Goal: Connect with others: Connect with other users

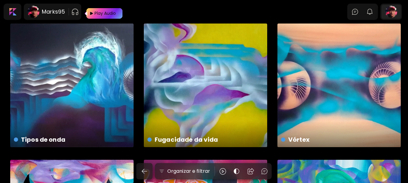
click at [395, 15] on div at bounding box center [390, 12] width 19 height 14
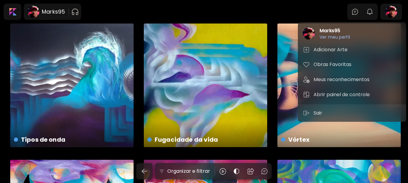
click at [370, 12] on div at bounding box center [204, 91] width 408 height 183
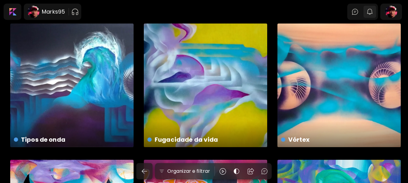
click at [371, 13] on img "button" at bounding box center [369, 11] width 7 height 7
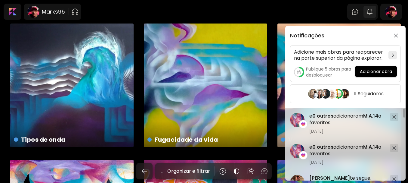
click at [371, 13] on div "Notificações Adicione mais obras para reaparecer na parte superior da página ex…" at bounding box center [204, 91] width 408 height 183
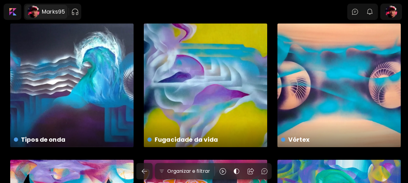
click at [55, 9] on h6 "Marks95" at bounding box center [53, 11] width 23 height 7
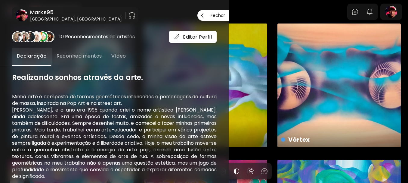
click at [220, 17] on span "Fechar" at bounding box center [213, 15] width 24 height 13
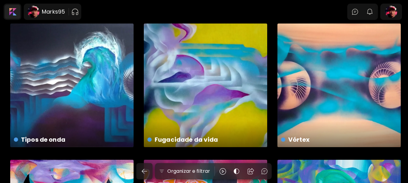
click at [15, 14] on div at bounding box center [12, 12] width 15 height 14
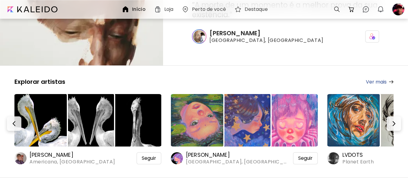
scroll to position [60, 0]
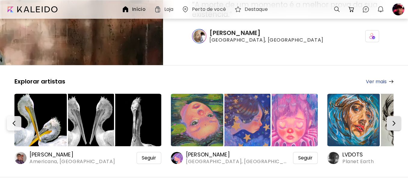
click at [397, 122] on img "button" at bounding box center [393, 122] width 7 height 7
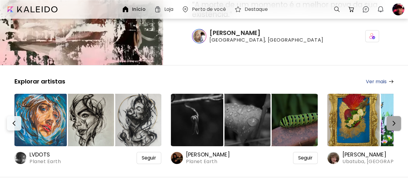
click at [397, 122] on img "button" at bounding box center [393, 122] width 7 height 7
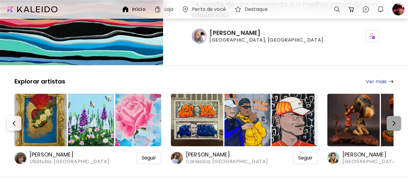
click at [397, 122] on img "button" at bounding box center [393, 122] width 7 height 7
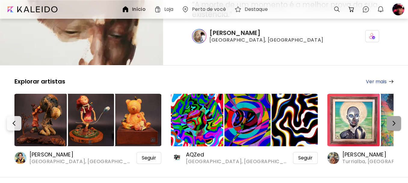
click at [397, 122] on img "button" at bounding box center [393, 122] width 7 height 7
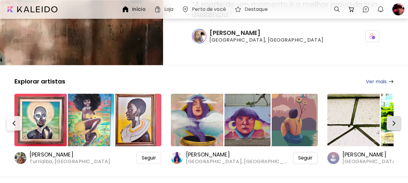
click at [397, 122] on img "button" at bounding box center [393, 122] width 7 height 7
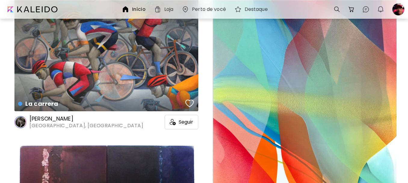
scroll to position [406, 0]
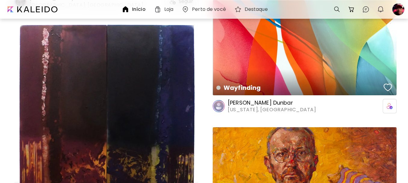
click at [253, 101] on h6 "[PERSON_NAME] Dunbar" at bounding box center [272, 102] width 88 height 7
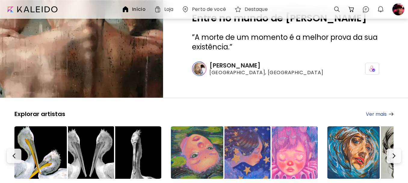
scroll to position [60, 0]
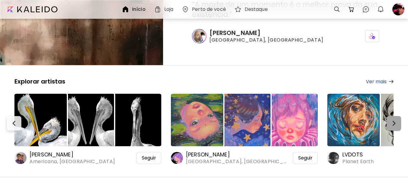
click at [393, 122] on img "button" at bounding box center [393, 122] width 7 height 7
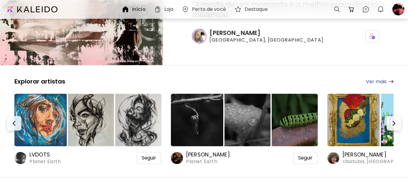
click at [375, 79] on link "Ver mais" at bounding box center [380, 82] width 28 height 8
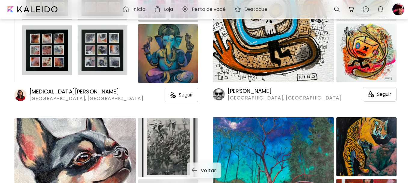
scroll to position [10163, 0]
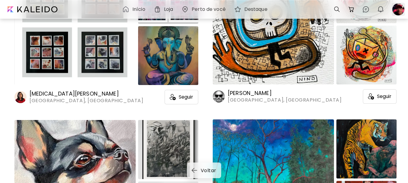
click at [399, 13] on div at bounding box center [398, 9] width 13 height 13
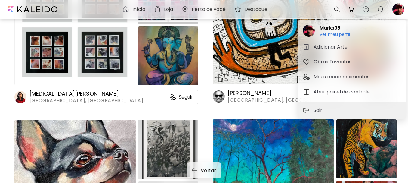
click at [380, 8] on div at bounding box center [204, 91] width 408 height 183
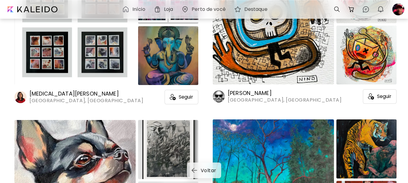
click at [380, 8] on img "button" at bounding box center [380, 9] width 7 height 7
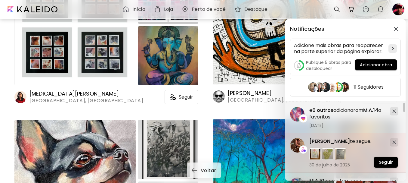
scroll to position [60, 0]
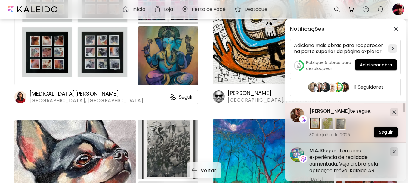
click at [323, 109] on span "[PERSON_NAME]" at bounding box center [329, 110] width 41 height 7
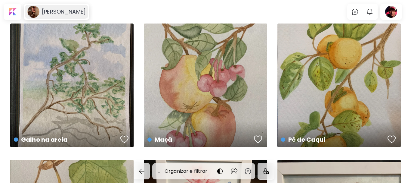
click at [55, 10] on h6 "[PERSON_NAME]" at bounding box center [64, 11] width 44 height 7
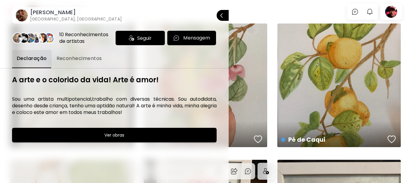
click at [142, 38] on span "Seguir" at bounding box center [144, 38] width 14 height 8
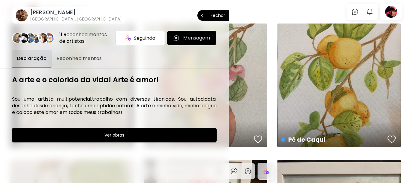
click at [219, 17] on p "Fechar" at bounding box center [217, 15] width 14 height 4
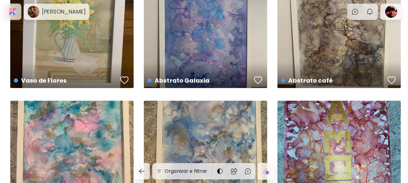
scroll to position [271, 0]
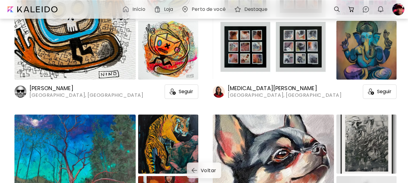
scroll to position [10043, 0]
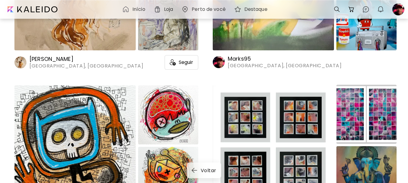
click at [163, 8] on div "Loja" at bounding box center [165, 9] width 22 height 7
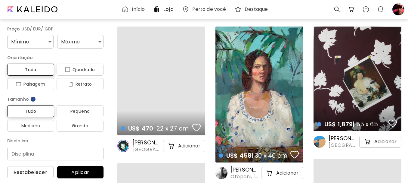
click at [334, 139] on h6 "[PERSON_NAME]" at bounding box center [342, 137] width 29 height 7
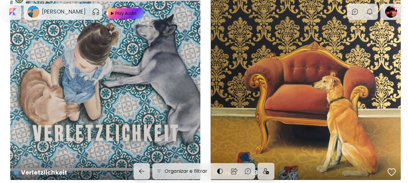
scroll to position [2526, 0]
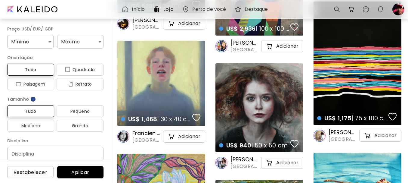
scroll to position [722, 0]
